Goal: Task Accomplishment & Management: Use online tool/utility

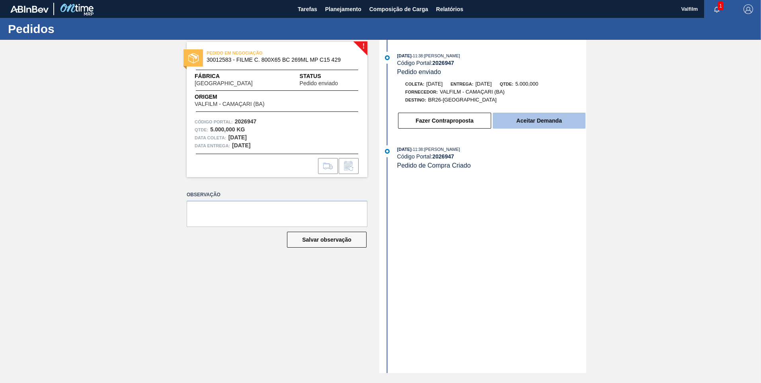
click at [525, 119] on button "Aceitar Demanda" at bounding box center [539, 121] width 93 height 16
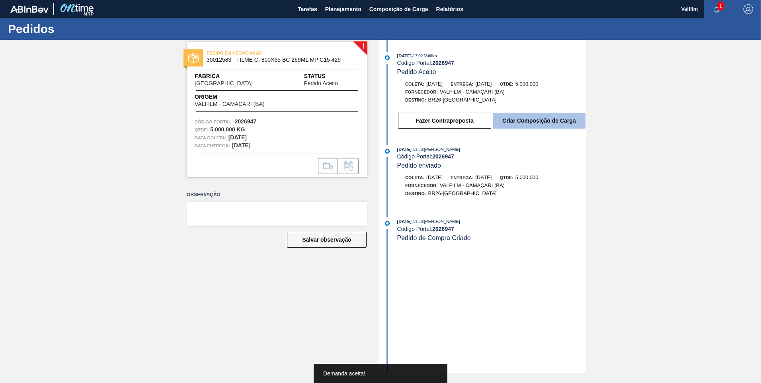
click at [528, 120] on button "Criar Composição de Carga" at bounding box center [539, 121] width 93 height 16
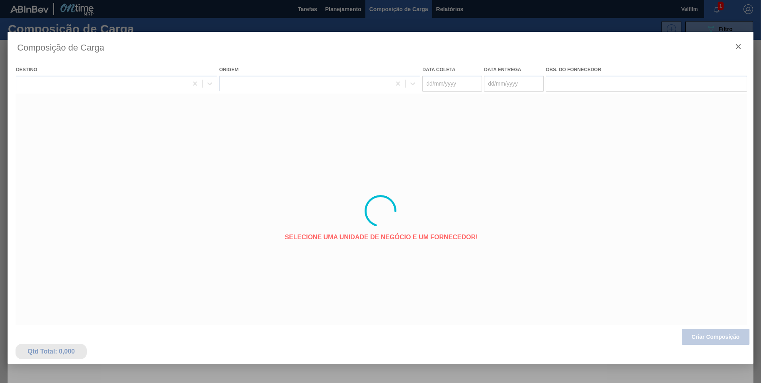
type coleta "19/09/2025"
type entrega "[DATE]"
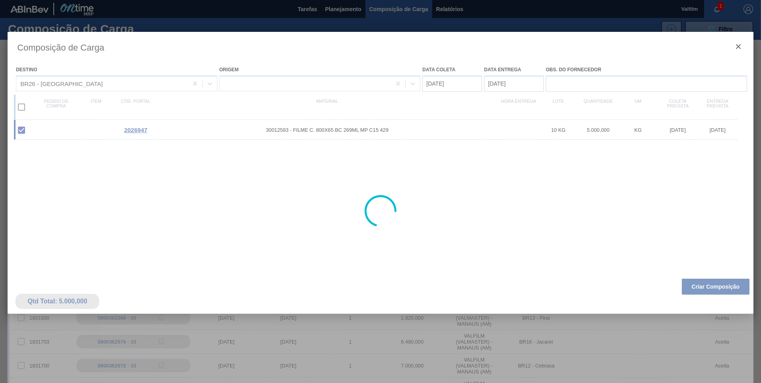
click at [719, 287] on div at bounding box center [381, 211] width 746 height 358
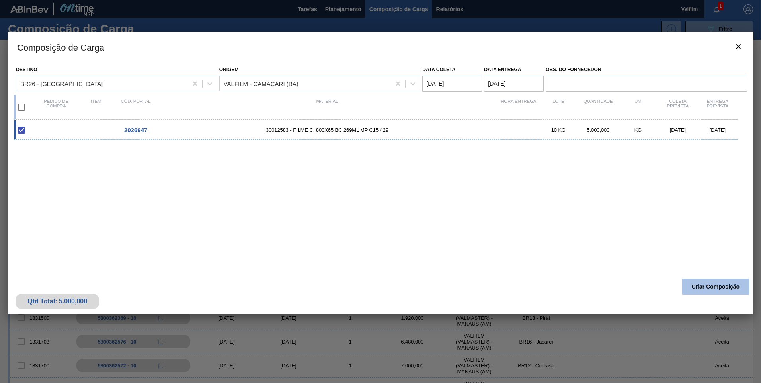
click at [718, 285] on button "Criar Composição" at bounding box center [716, 287] width 68 height 16
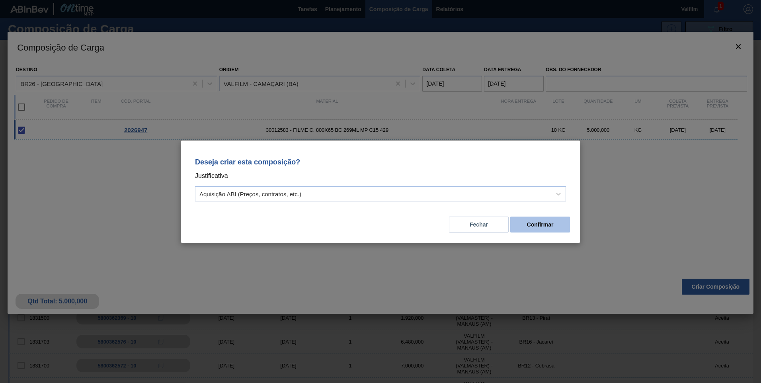
click at [539, 223] on button "Confirmar" at bounding box center [540, 225] width 60 height 16
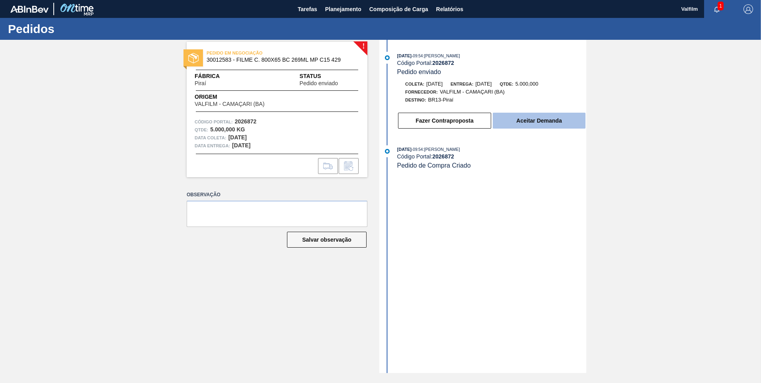
click at [568, 116] on button "Aceitar Demanda" at bounding box center [539, 121] width 93 height 16
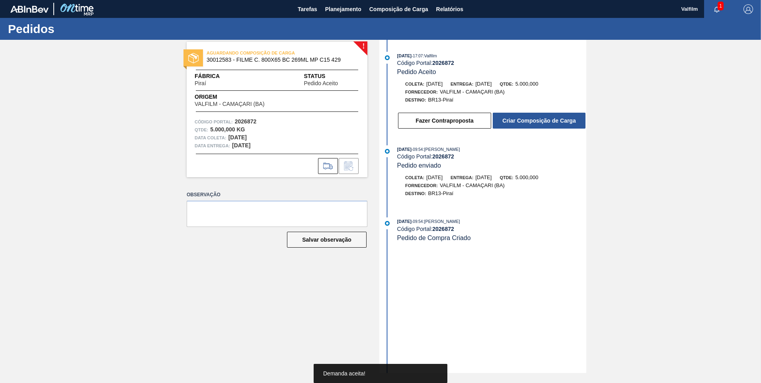
click at [551, 120] on button "Criar Composição de Carga" at bounding box center [539, 121] width 93 height 16
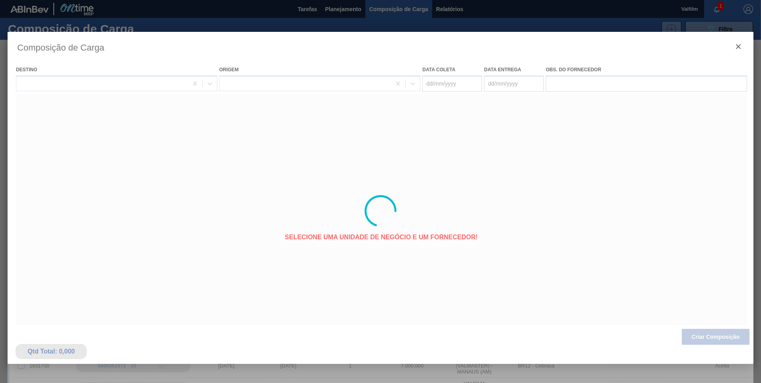
click at [551, 117] on div at bounding box center [381, 211] width 746 height 358
type coleta "20/09/2025"
type entrega "[DATE]"
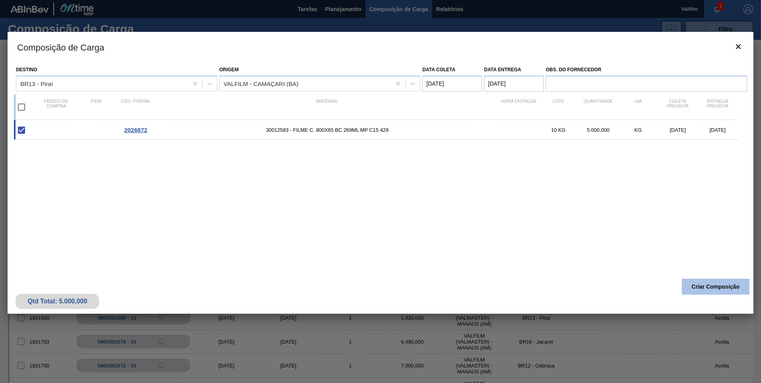
click at [715, 285] on button "Criar Composição" at bounding box center [716, 287] width 68 height 16
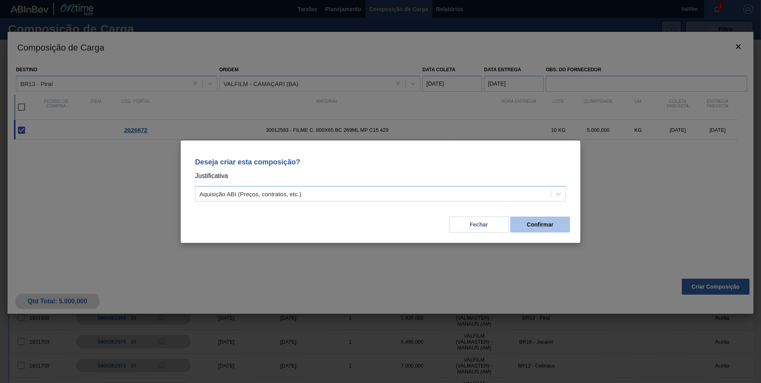
click at [551, 230] on button "Confirmar" at bounding box center [540, 225] width 60 height 16
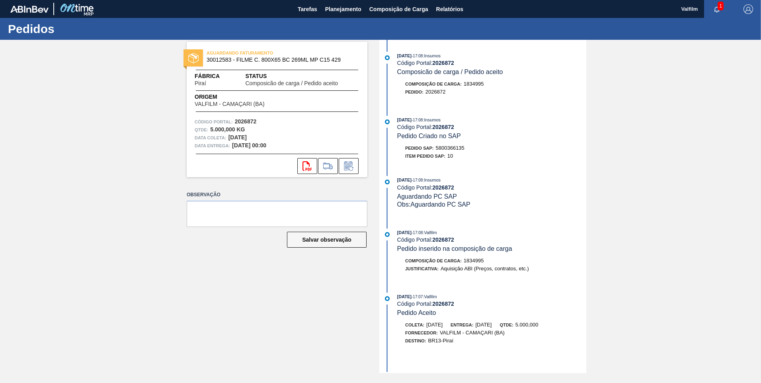
click at [444, 146] on span "5800366135" at bounding box center [450, 148] width 29 height 6
copy span "5800366135"
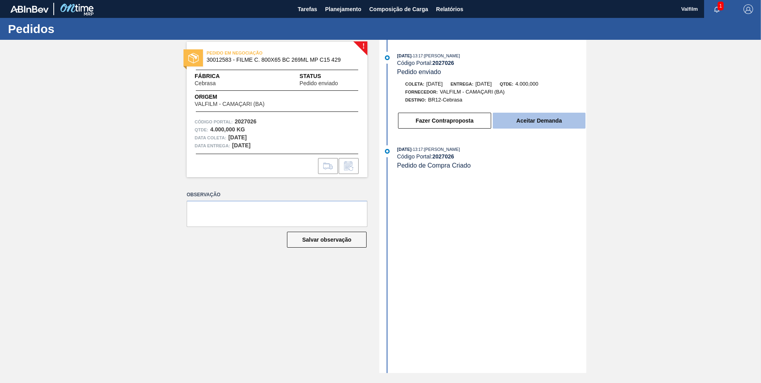
click at [517, 121] on button "Aceitar Demanda" at bounding box center [539, 121] width 93 height 16
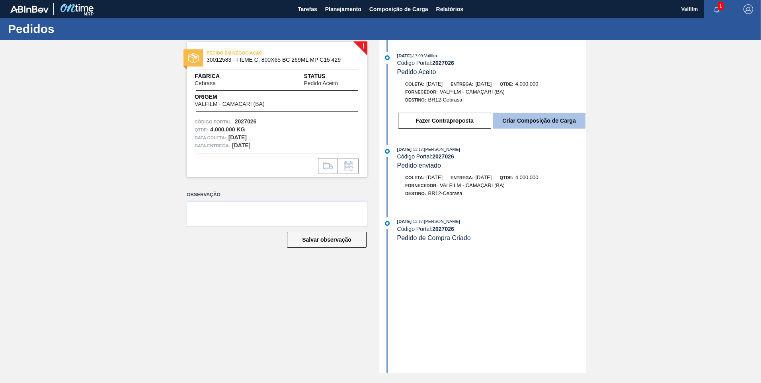
click at [554, 114] on button "Criar Composição de Carga" at bounding box center [539, 121] width 93 height 16
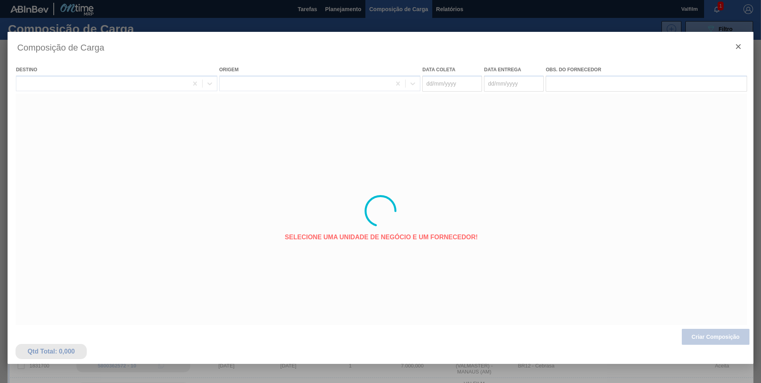
type coleta "20/09/2025"
type entrega "[DATE]"
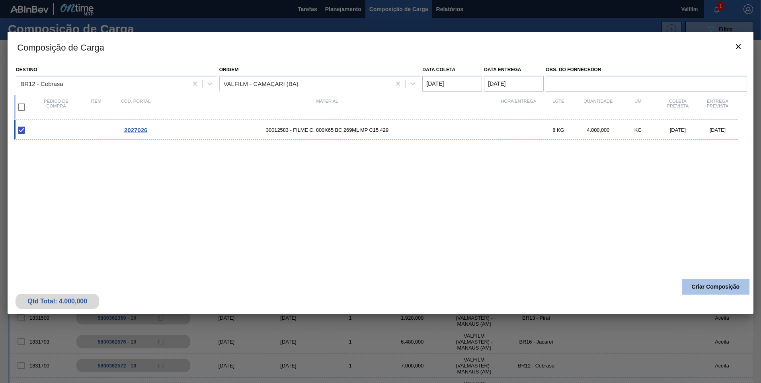
click at [710, 291] on button "Criar Composição" at bounding box center [716, 287] width 68 height 16
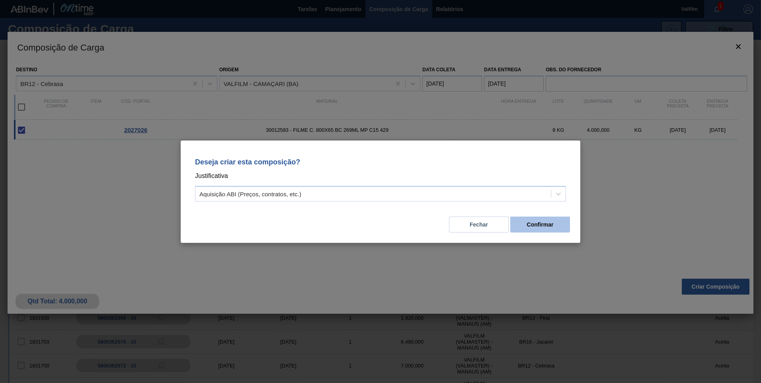
click at [543, 224] on button "Confirmar" at bounding box center [540, 225] width 60 height 16
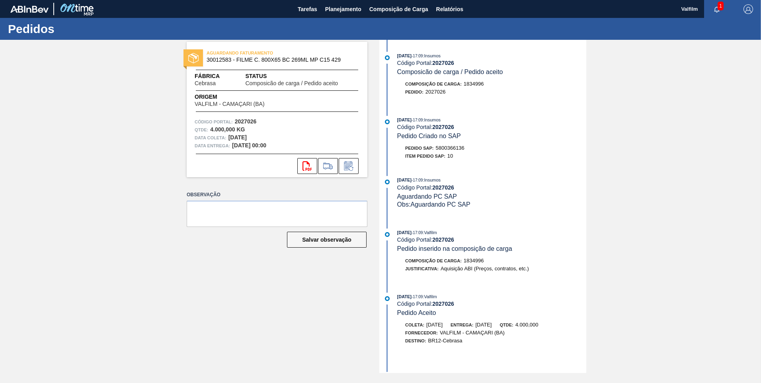
click at [452, 149] on span "5800366136" at bounding box center [450, 148] width 29 height 6
copy span "5800366136"
